Goal: Task Accomplishment & Management: Complete application form

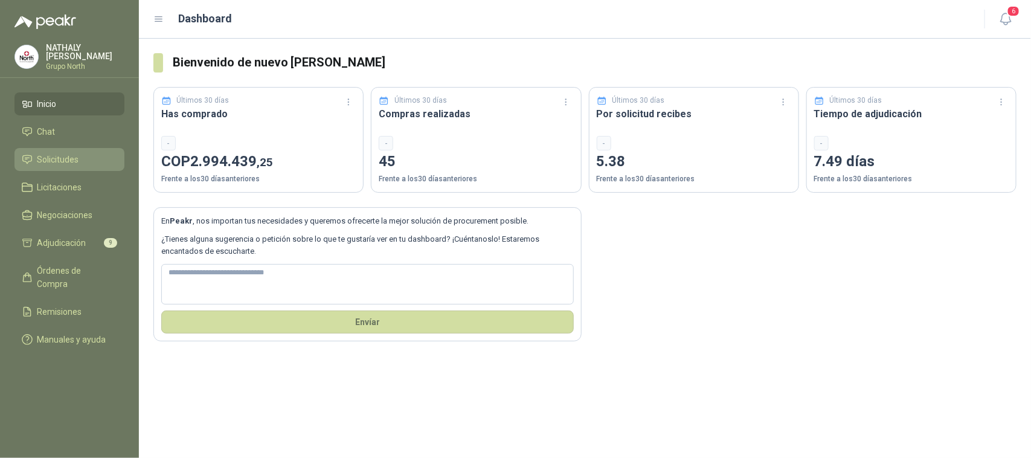
click at [56, 164] on span "Solicitudes" at bounding box center [58, 159] width 42 height 13
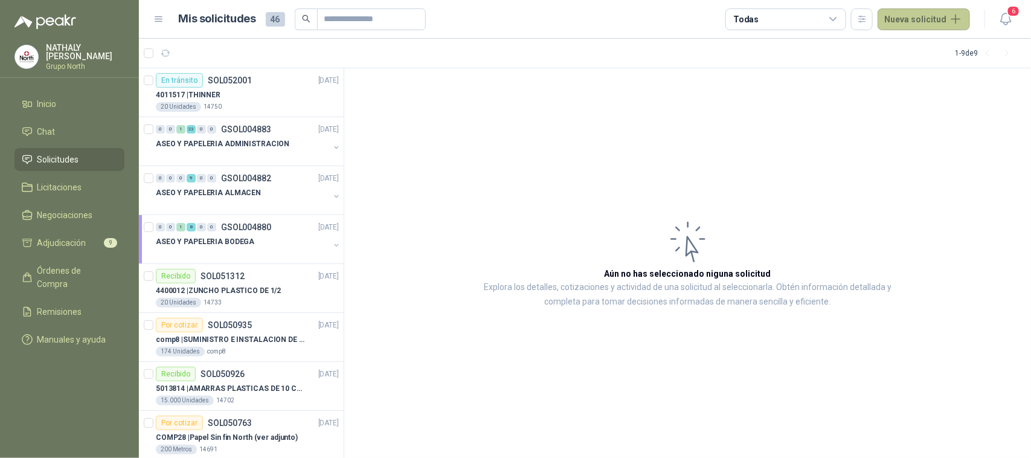
click at [911, 17] on button "Nueva solicitud" at bounding box center [924, 19] width 92 height 22
click at [919, 63] on link "Solicitud grupal" at bounding box center [938, 69] width 103 height 21
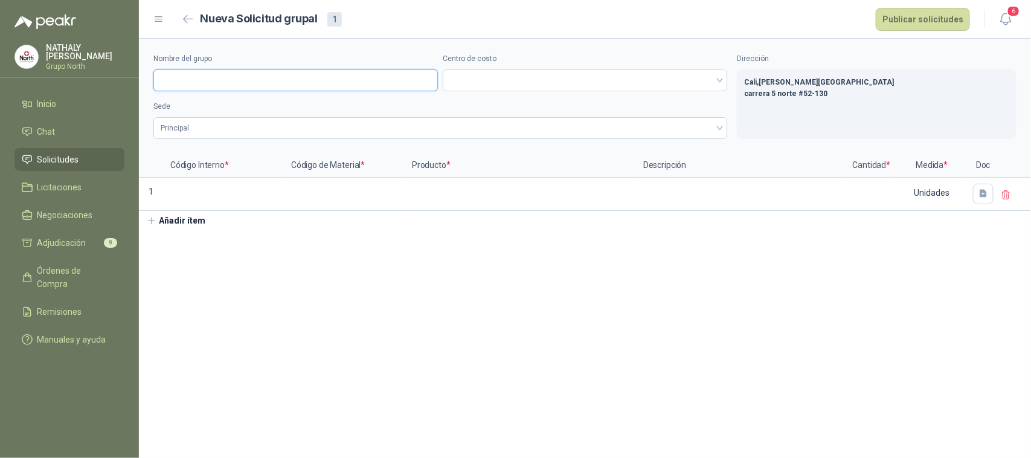
click at [251, 86] on input "Nombre del grupo" at bounding box center [295, 80] width 285 height 22
click at [491, 76] on span at bounding box center [585, 80] width 270 height 18
type input "**********"
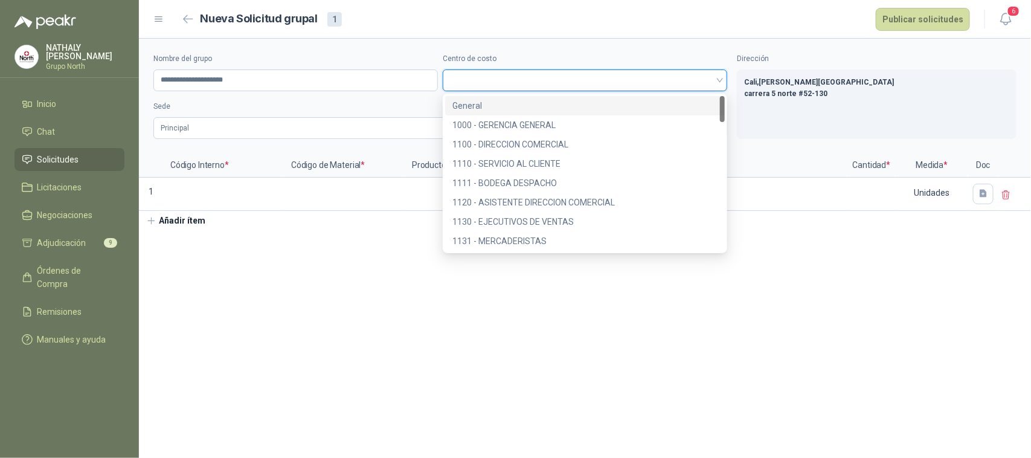
click at [491, 74] on span at bounding box center [585, 80] width 270 height 18
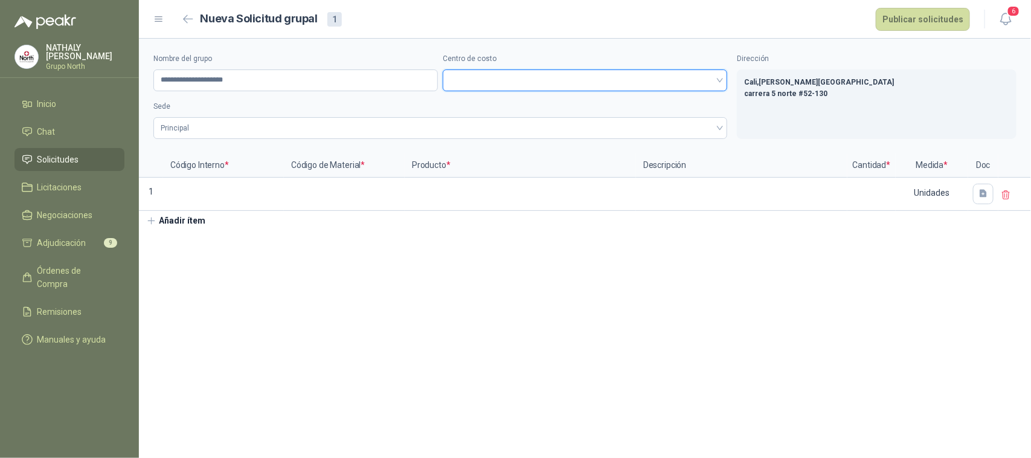
click at [481, 80] on span at bounding box center [585, 80] width 270 height 18
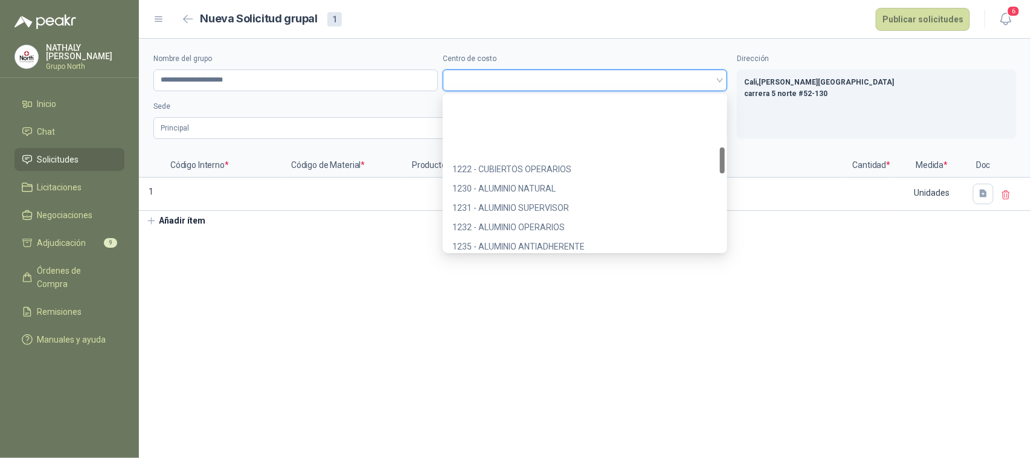
scroll to position [302, 0]
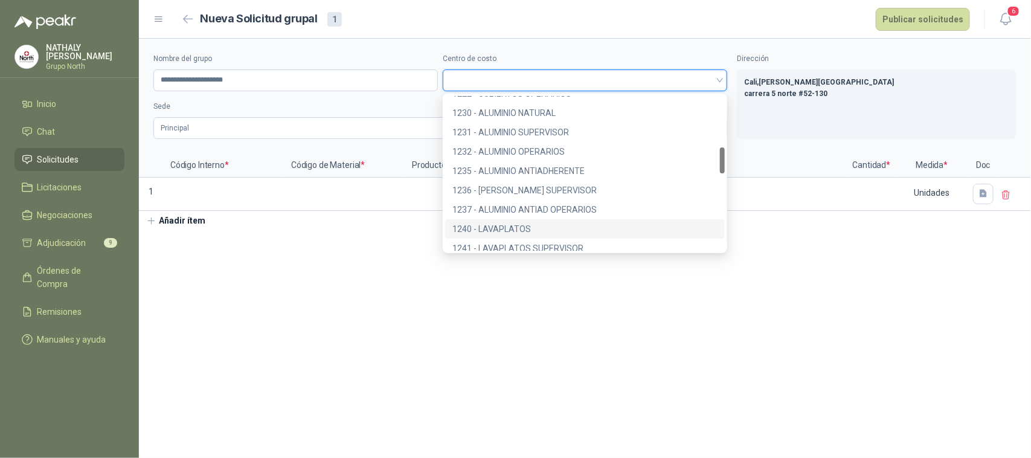
click at [485, 228] on div "1240 - LAVAPLATOS" at bounding box center [584, 228] width 265 height 13
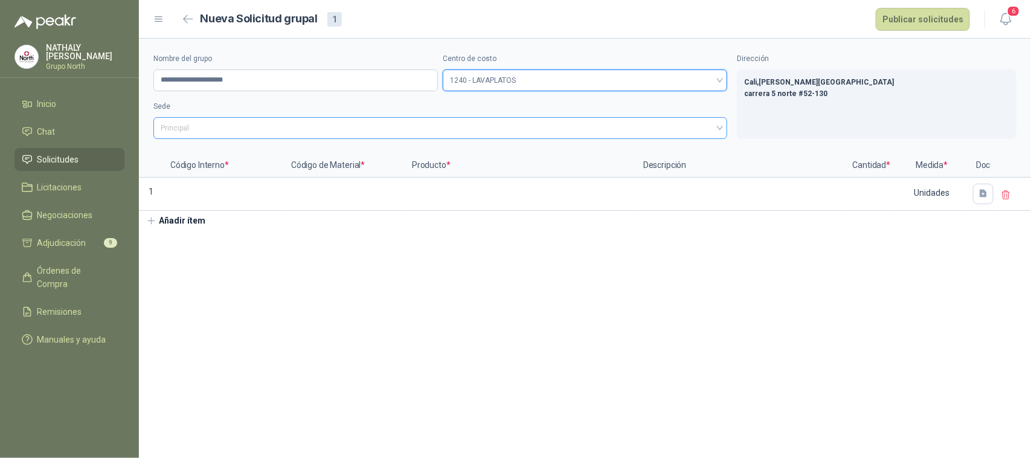
click at [234, 130] on span "Principal" at bounding box center [440, 128] width 559 height 18
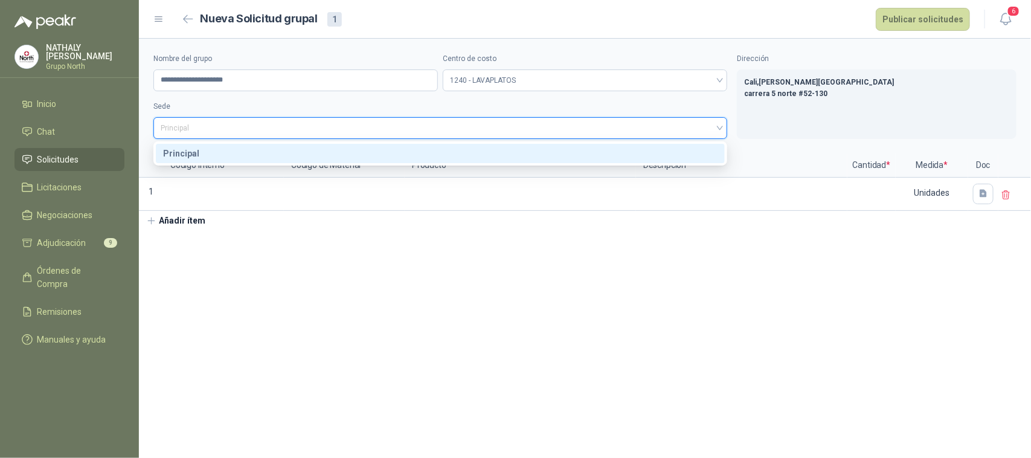
click at [234, 130] on span "Principal" at bounding box center [440, 128] width 559 height 18
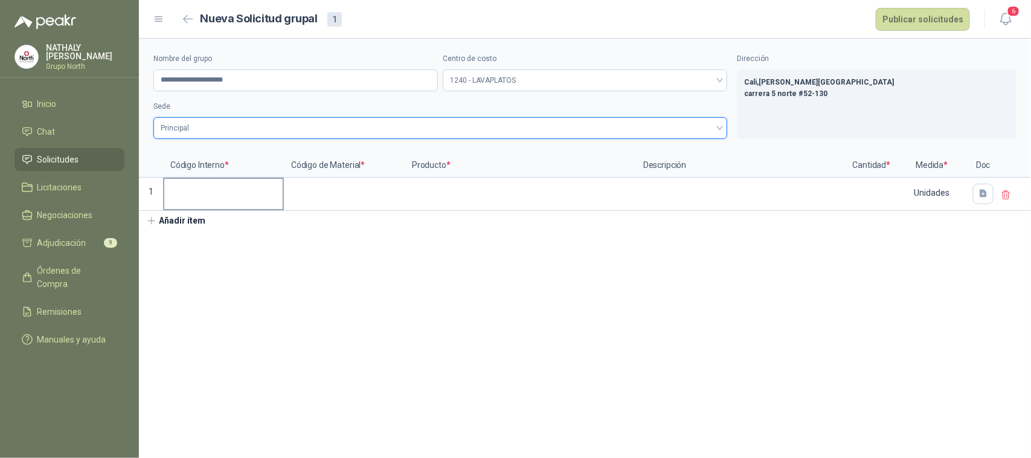
click at [205, 197] on input at bounding box center [223, 191] width 118 height 24
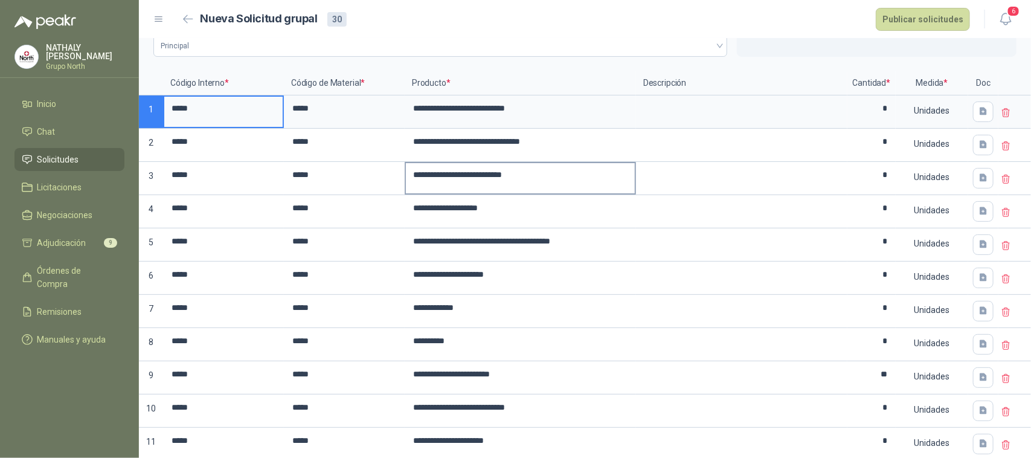
scroll to position [0, 0]
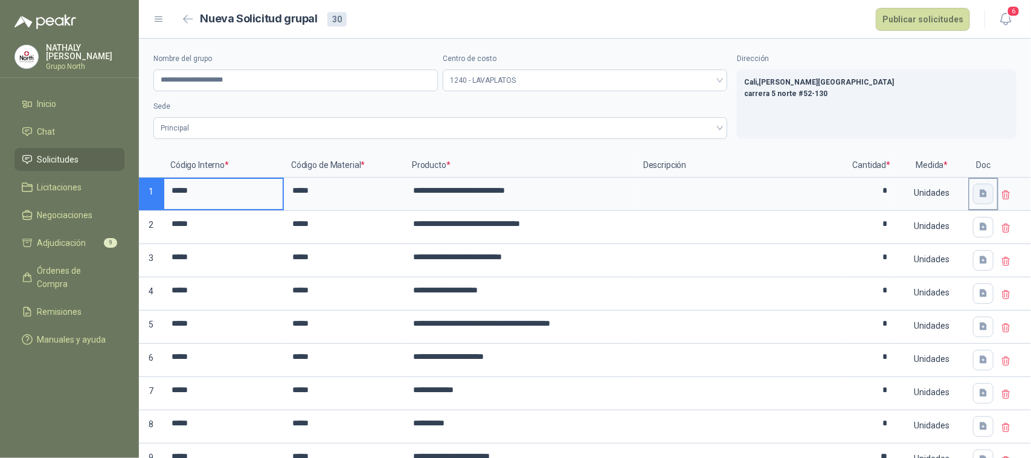
click at [980, 190] on icon "button" at bounding box center [983, 194] width 7 height 8
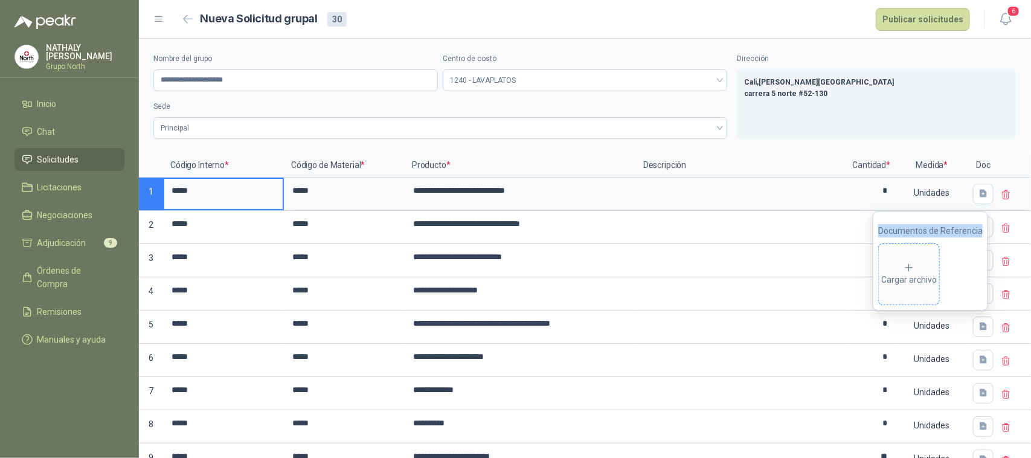
click at [930, 265] on div "Cargar archivo" at bounding box center [909, 274] width 56 height 24
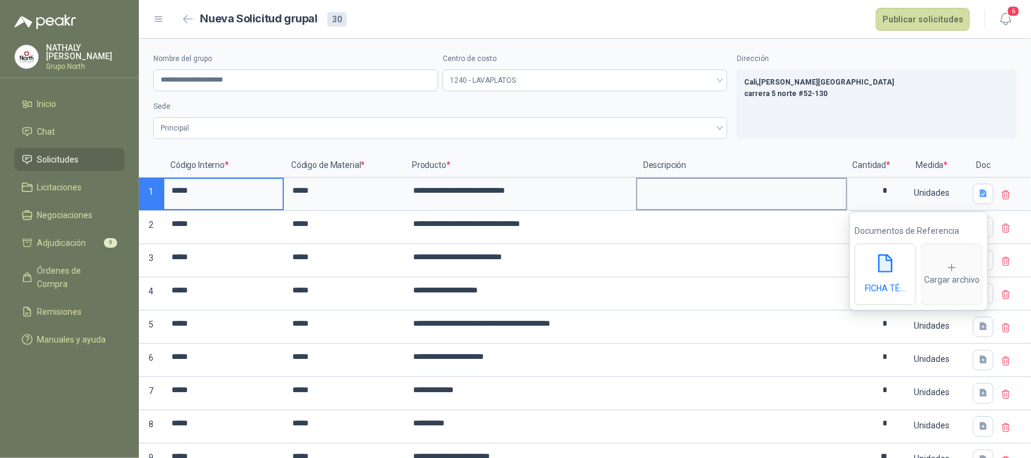
click at [834, 195] on textarea at bounding box center [741, 193] width 209 height 28
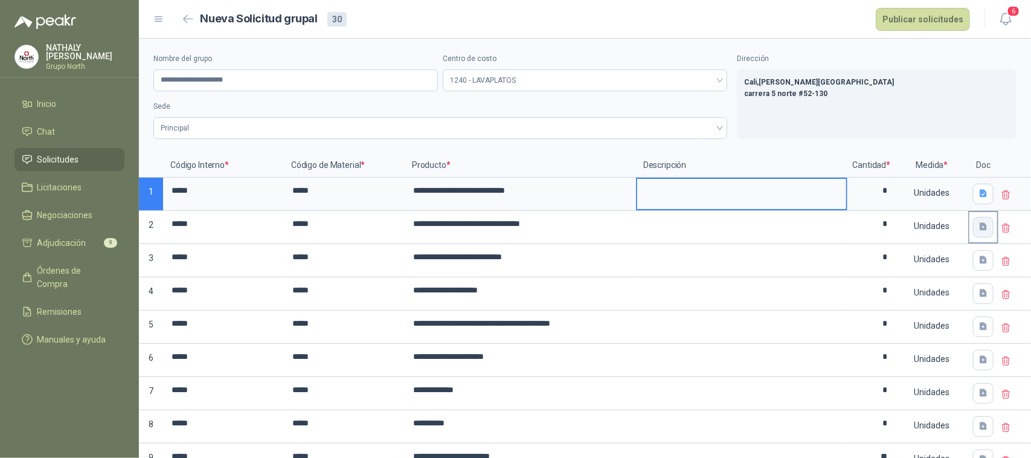
click at [976, 221] on button "button" at bounding box center [983, 227] width 21 height 21
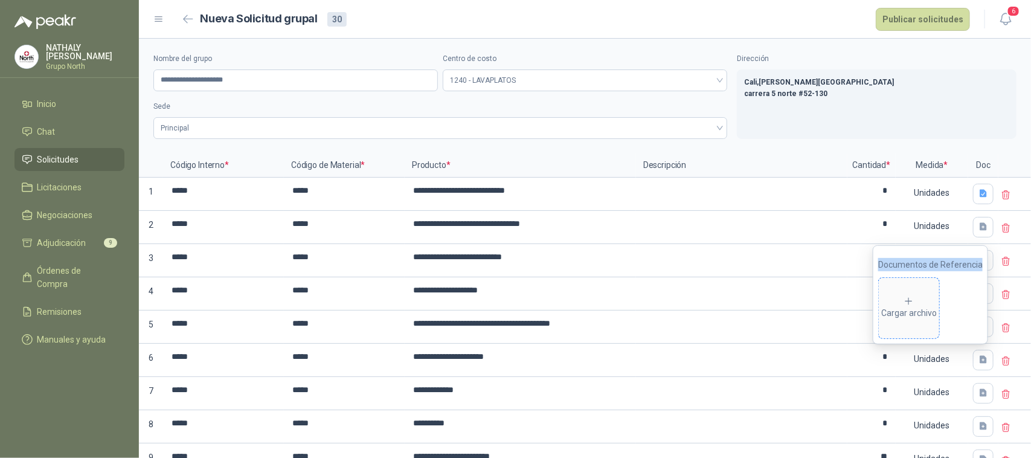
click at [915, 302] on icon at bounding box center [909, 301] width 11 height 11
click at [806, 228] on textarea at bounding box center [741, 226] width 209 height 28
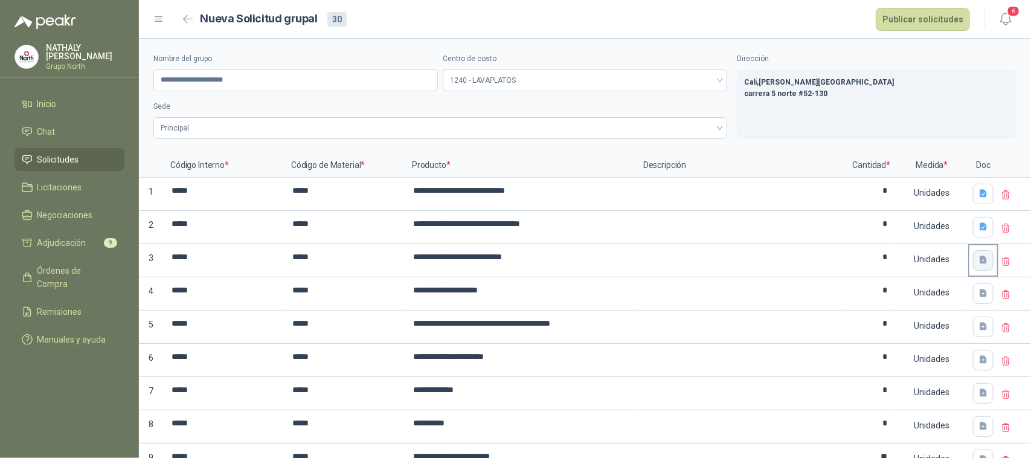
click at [980, 264] on icon "button" at bounding box center [983, 260] width 7 height 8
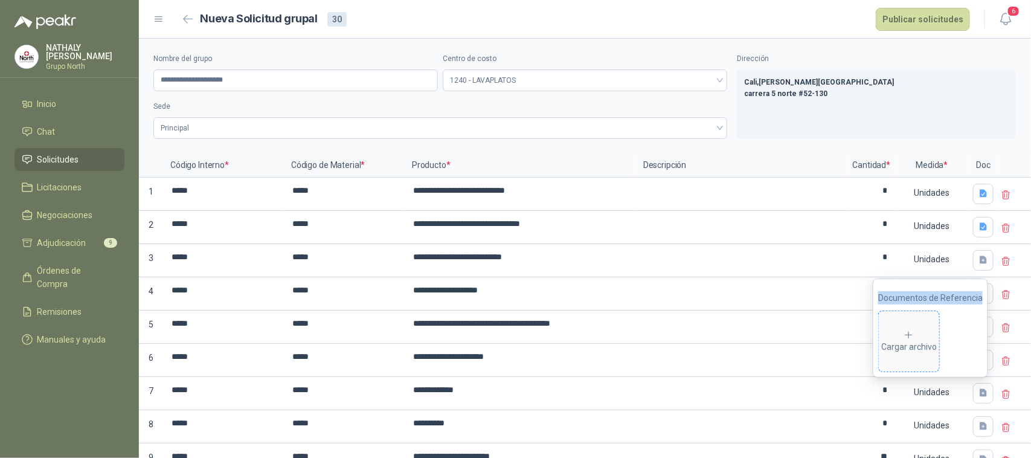
click at [922, 333] on div "Cargar archivo" at bounding box center [909, 342] width 56 height 24
click at [956, 339] on icon at bounding box center [952, 335] width 11 height 11
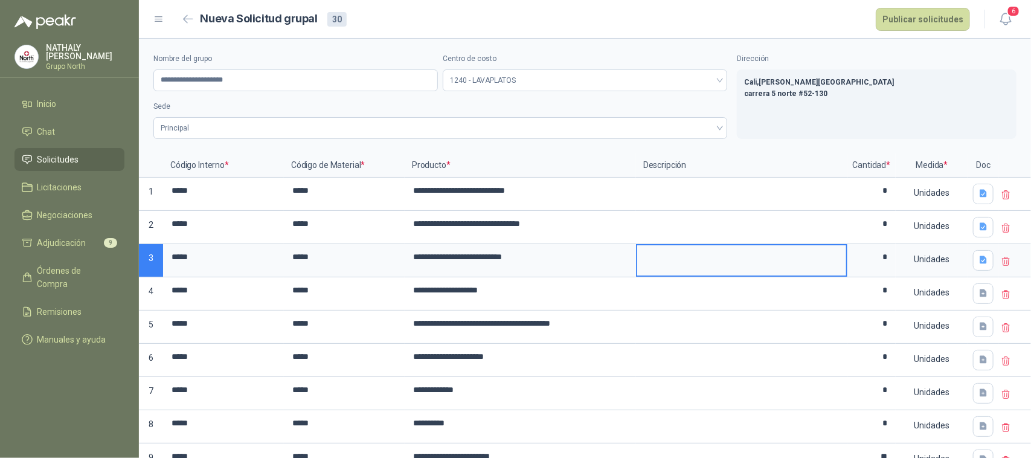
click at [835, 270] on textarea at bounding box center [741, 259] width 209 height 28
click at [970, 298] on div at bounding box center [984, 293] width 28 height 30
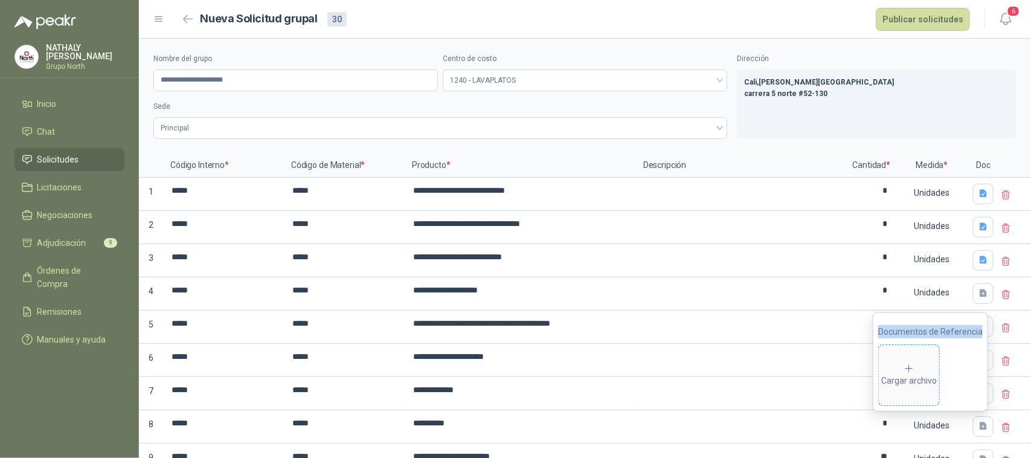
click at [919, 363] on div "Cargar archivo" at bounding box center [909, 375] width 56 height 24
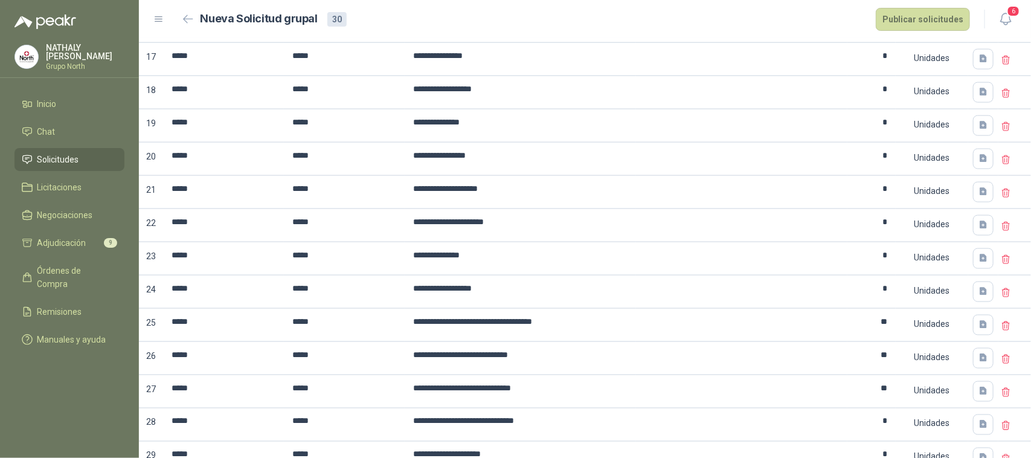
scroll to position [748, 0]
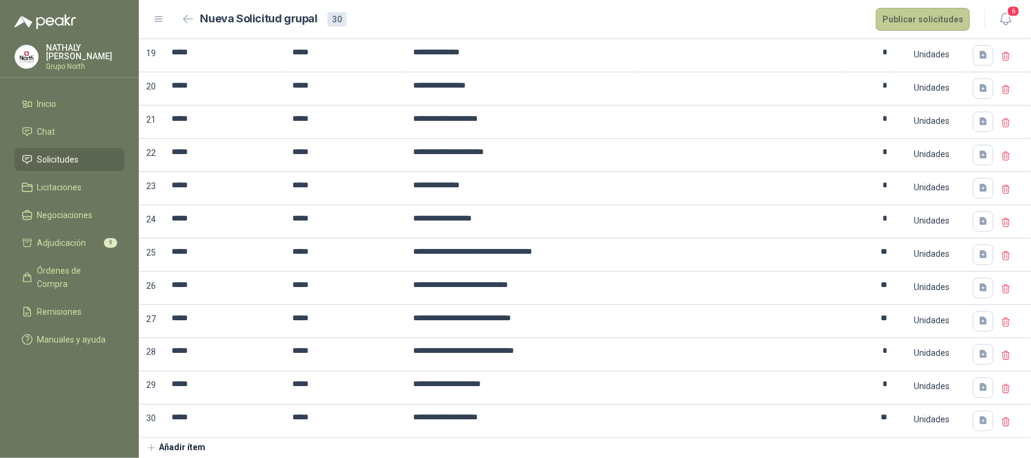
click at [928, 13] on button "Publicar solicitudes" at bounding box center [923, 19] width 94 height 23
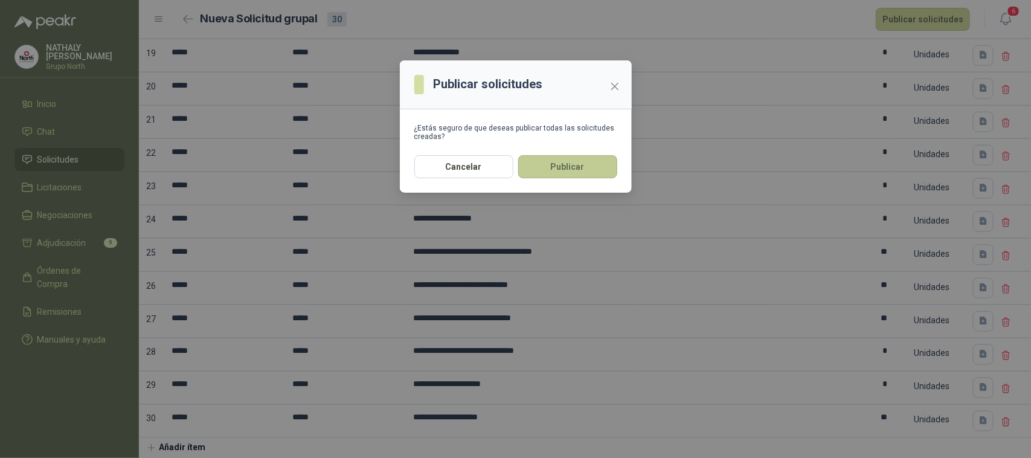
click at [556, 172] on button "Publicar" at bounding box center [567, 166] width 99 height 23
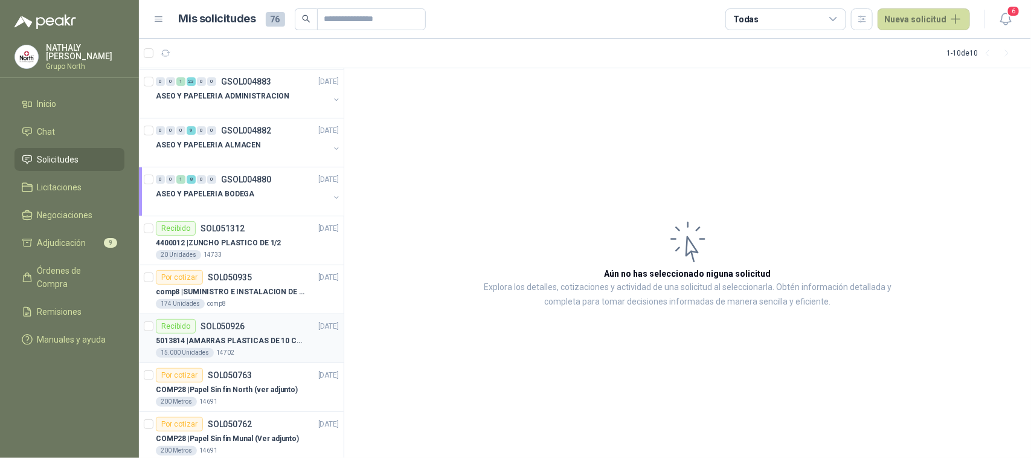
scroll to position [116, 0]
